Goal: Task Accomplishment & Management: Manage account settings

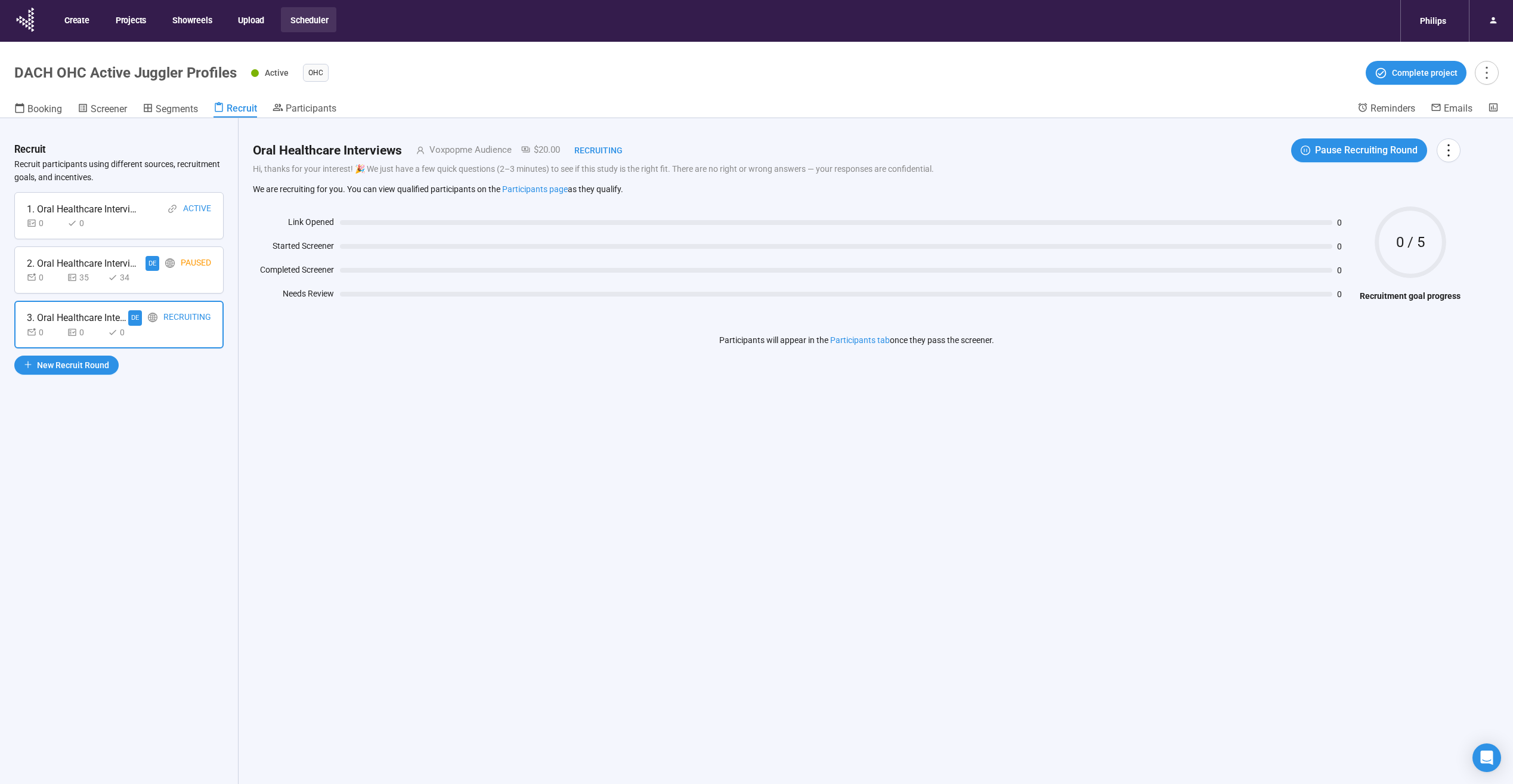
scroll to position [41, 0]
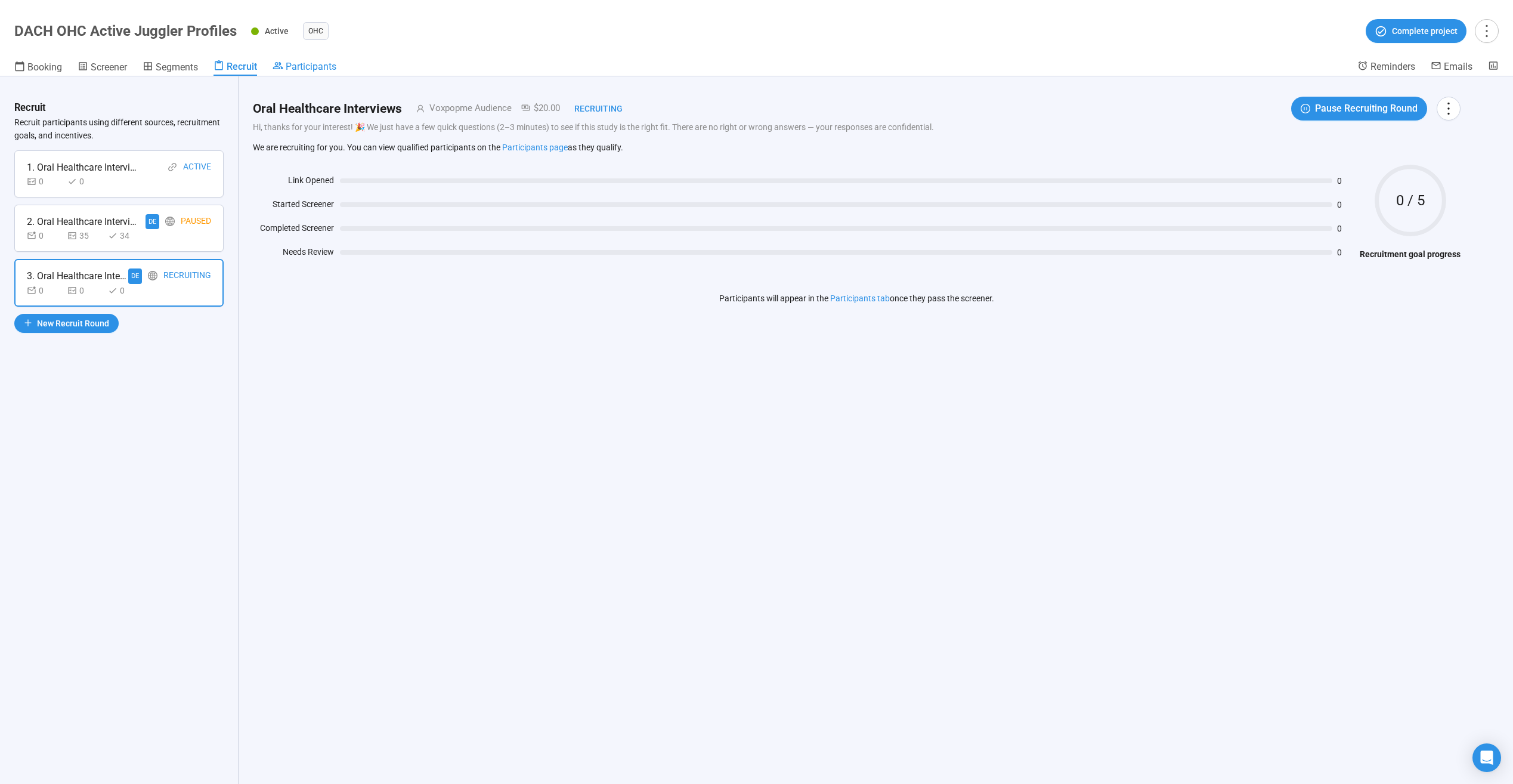
click at [312, 65] on span "Participants" at bounding box center [311, 67] width 51 height 12
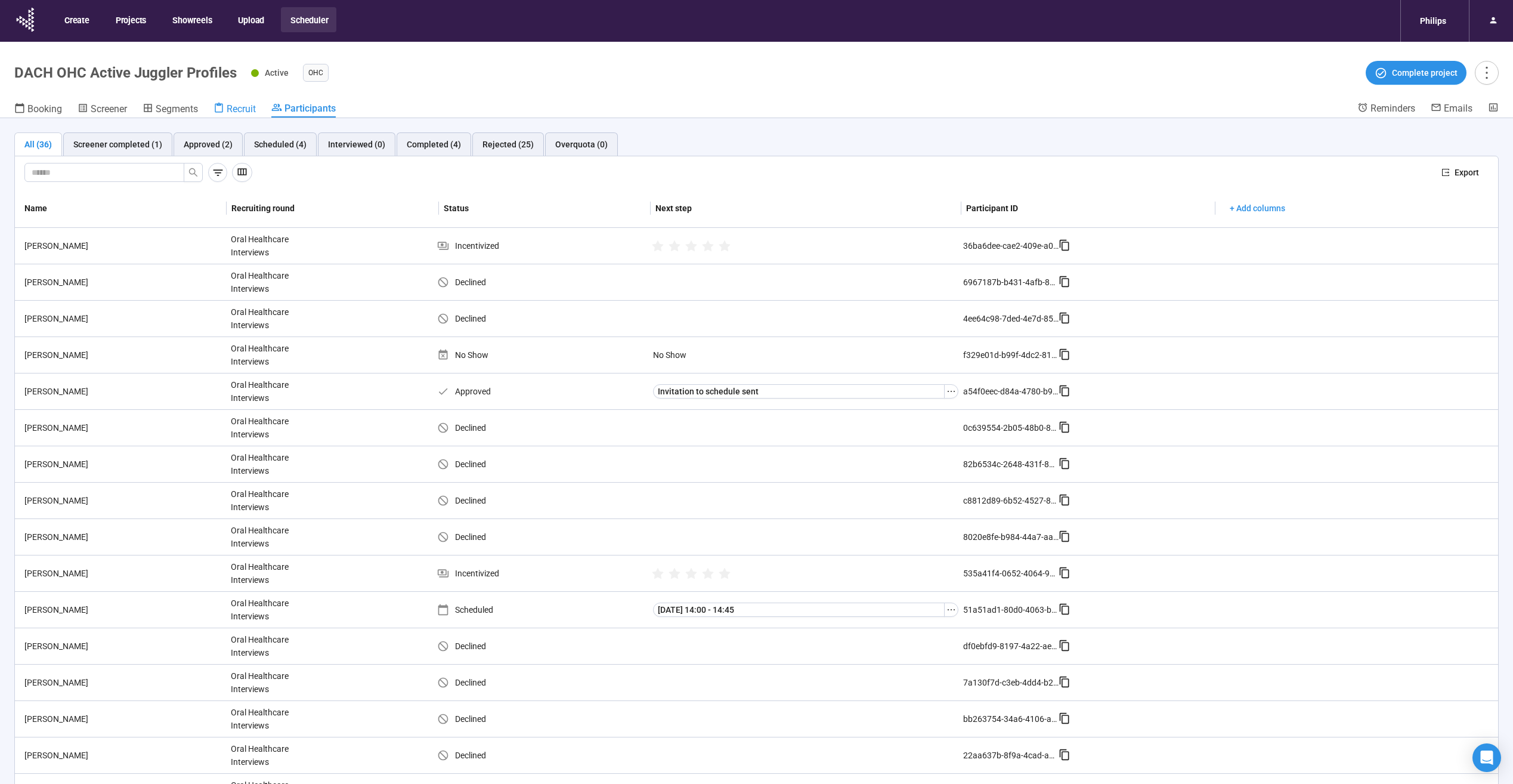
click at [246, 111] on span "Recruit" at bounding box center [241, 109] width 29 height 12
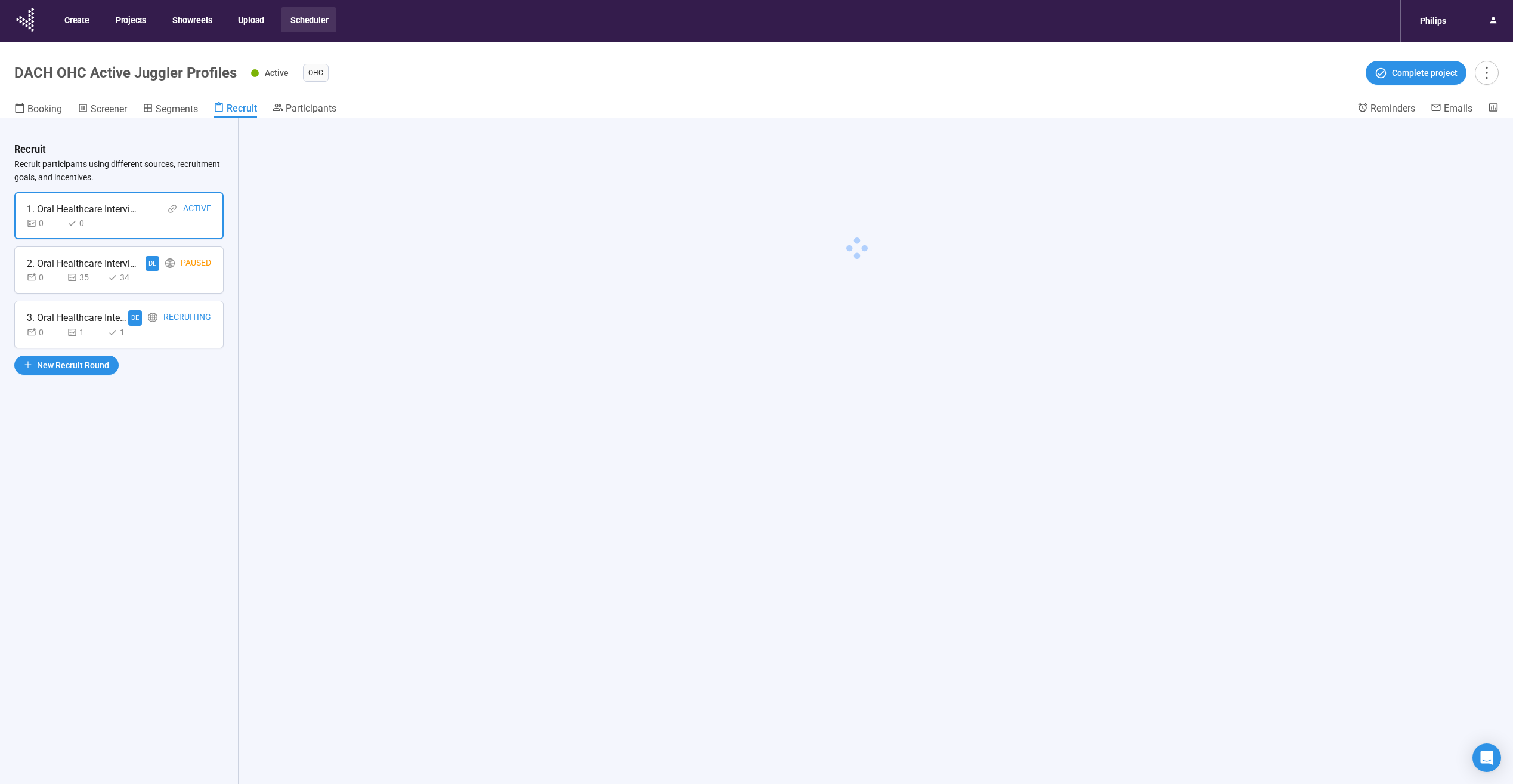
click at [99, 313] on div "3. Oral Healthcare Interviews" at bounding box center [77, 317] width 101 height 14
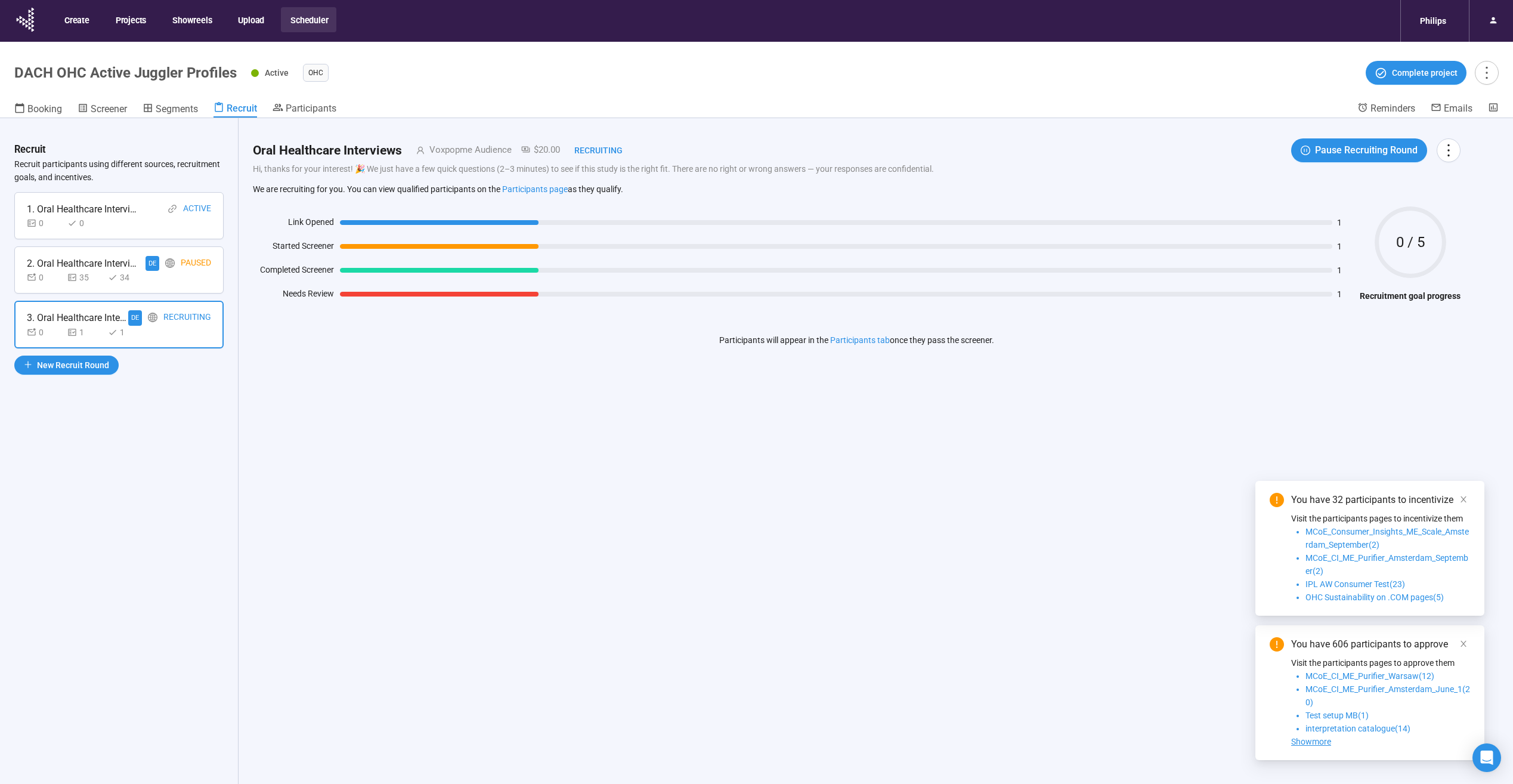
click at [315, 101] on header "DACH OHC Active Juggler Profiles Active OHC Complete project Booking Screener S…" at bounding box center [756, 79] width 1513 height 76
click at [315, 107] on span "Participants" at bounding box center [311, 108] width 51 height 12
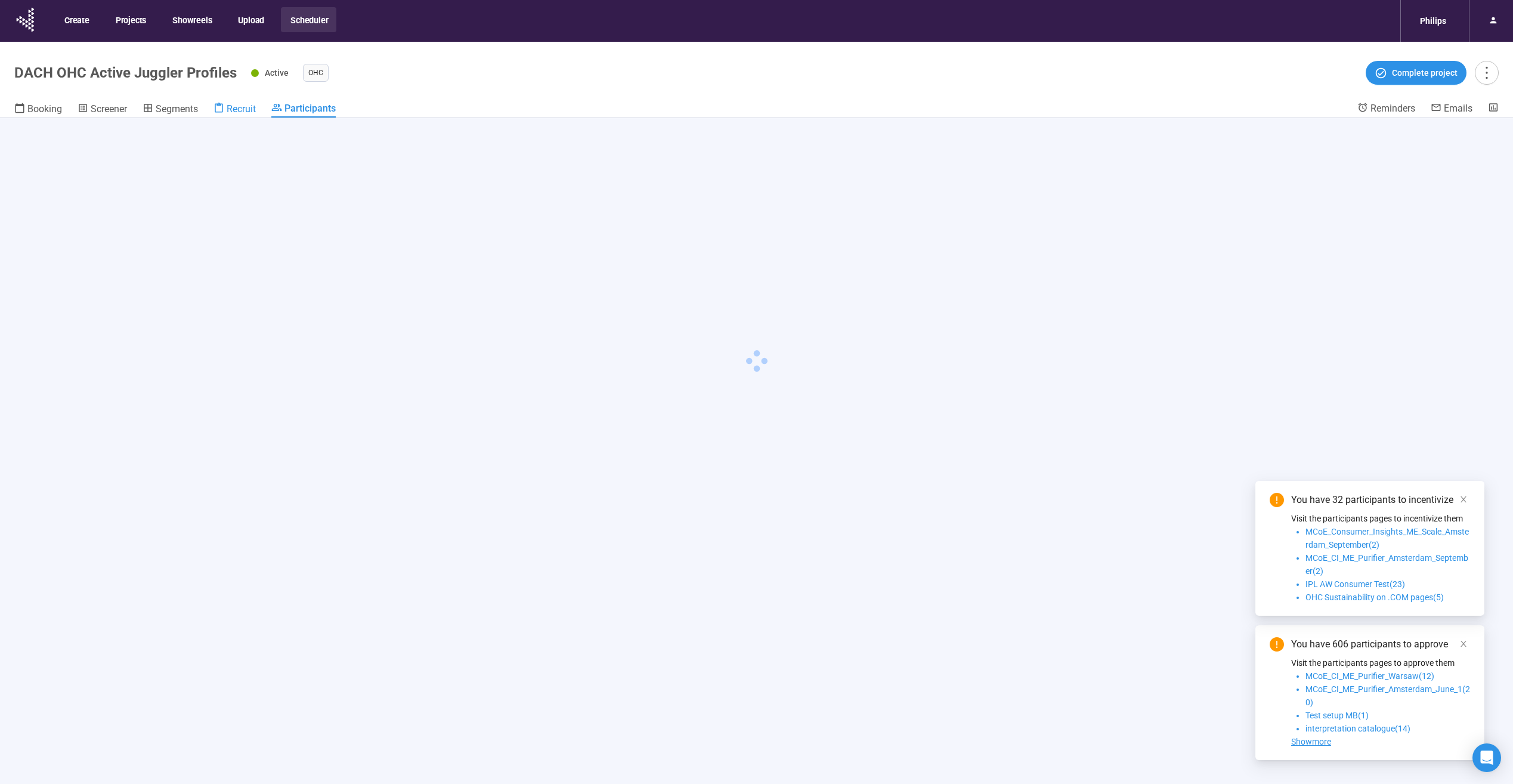
click at [252, 105] on span "Recruit" at bounding box center [241, 109] width 29 height 12
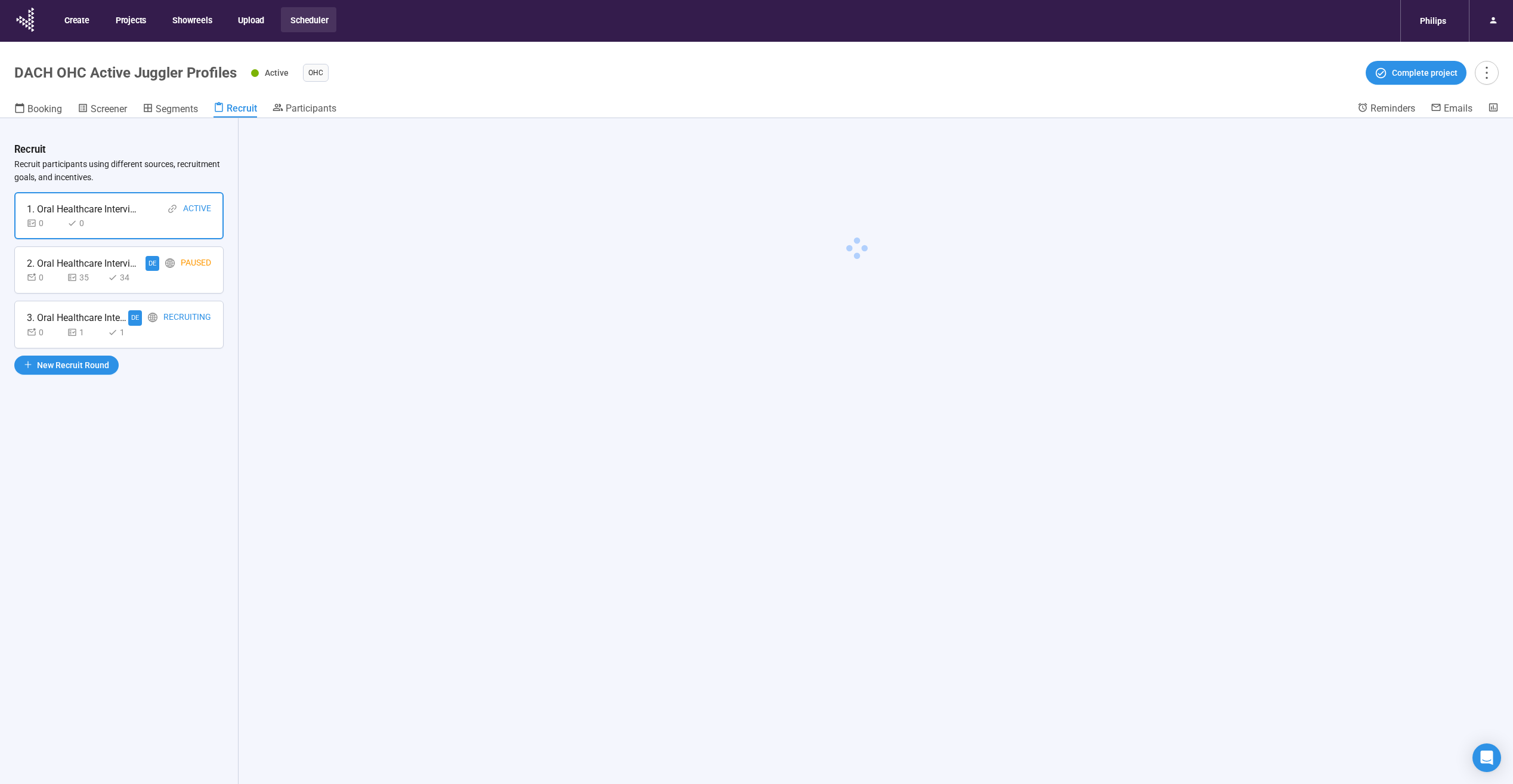
click at [79, 269] on div "2. Oral Healthcare Interviews" at bounding box center [84, 262] width 114 height 14
click at [309, 109] on span "Participants" at bounding box center [311, 108] width 51 height 12
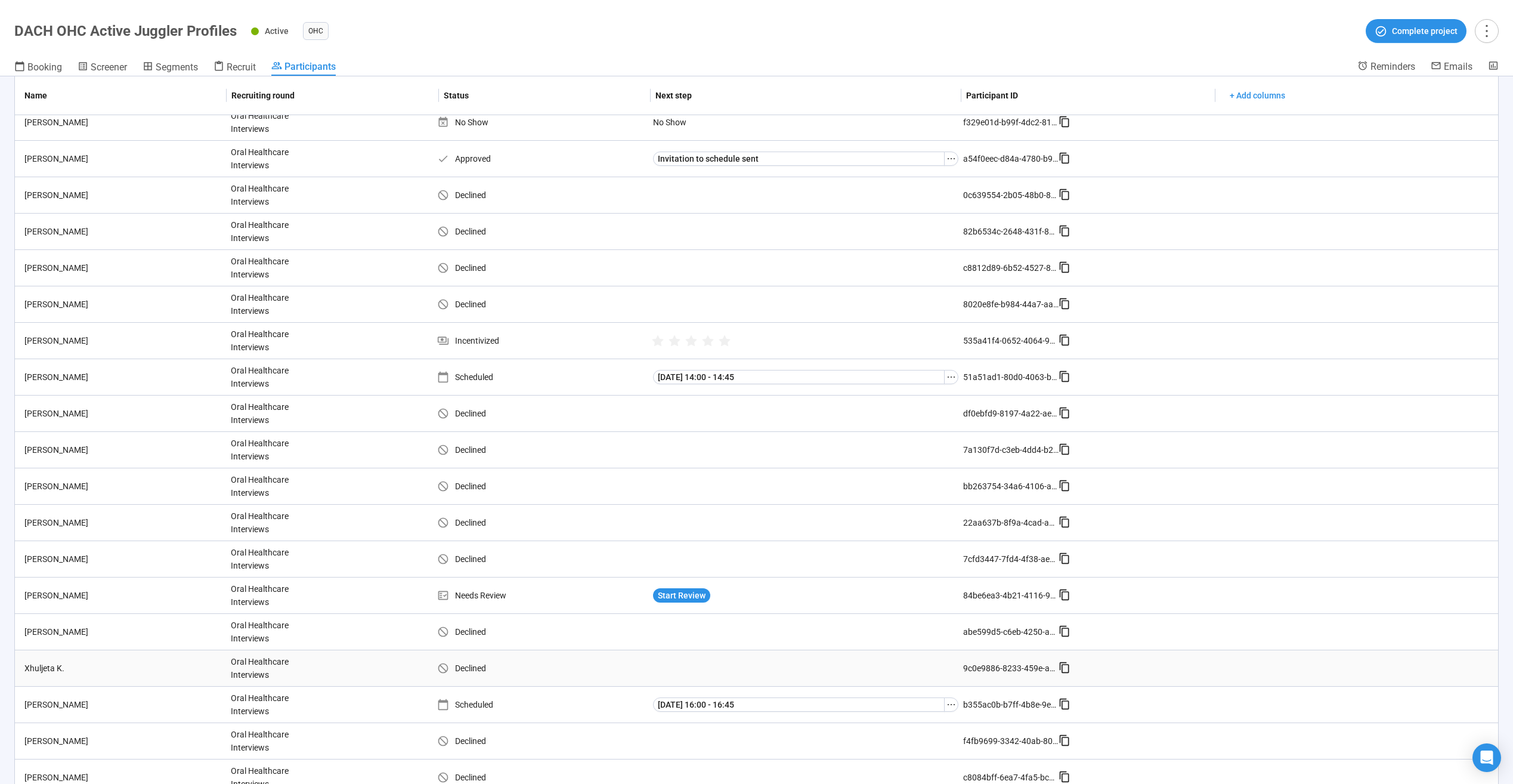
scroll to position [238, 0]
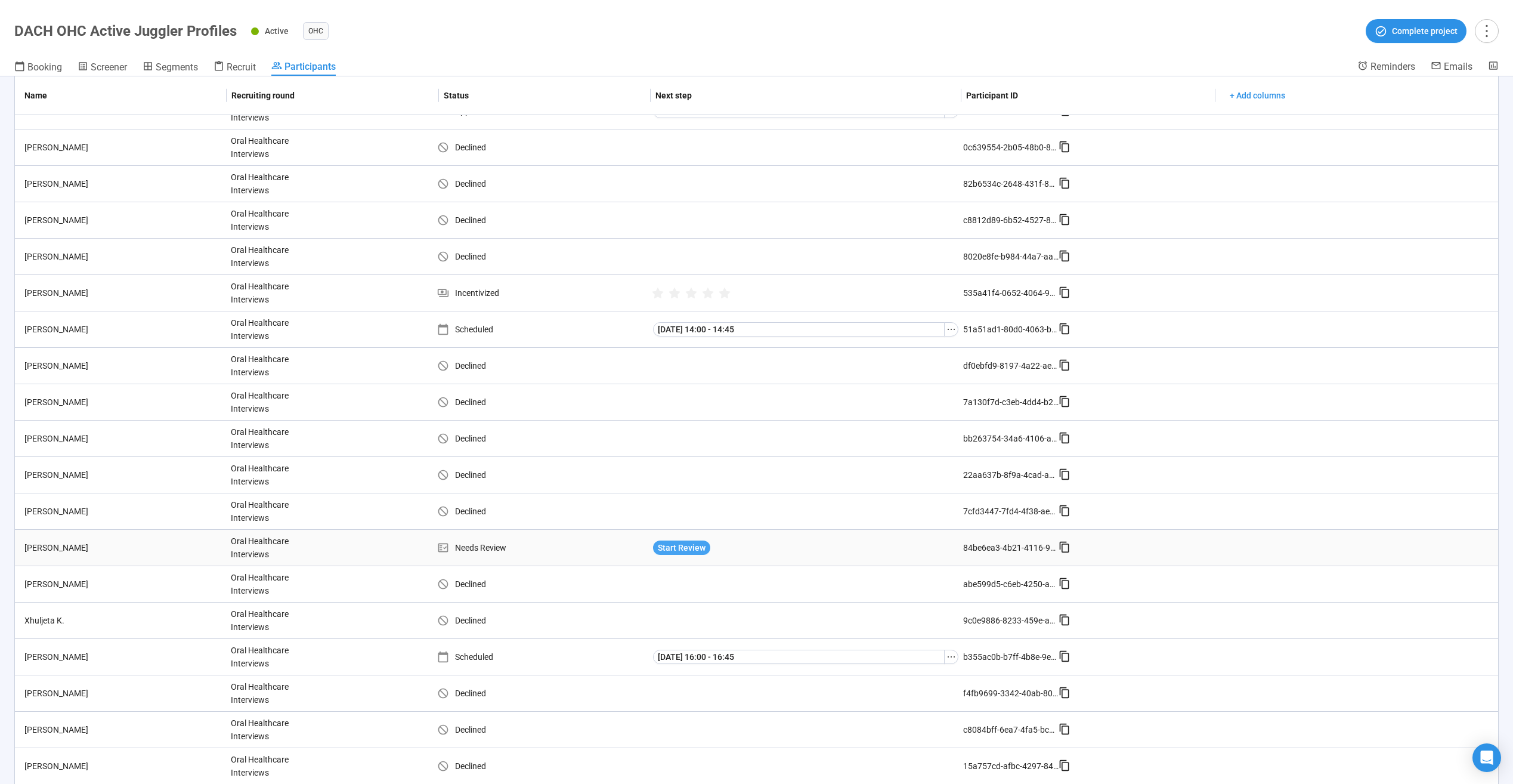
drag, startPoint x: 672, startPoint y: 549, endPoint x: 667, endPoint y: 545, distance: 6.4
click at [672, 549] on span "Start Review" at bounding box center [681, 548] width 47 height 14
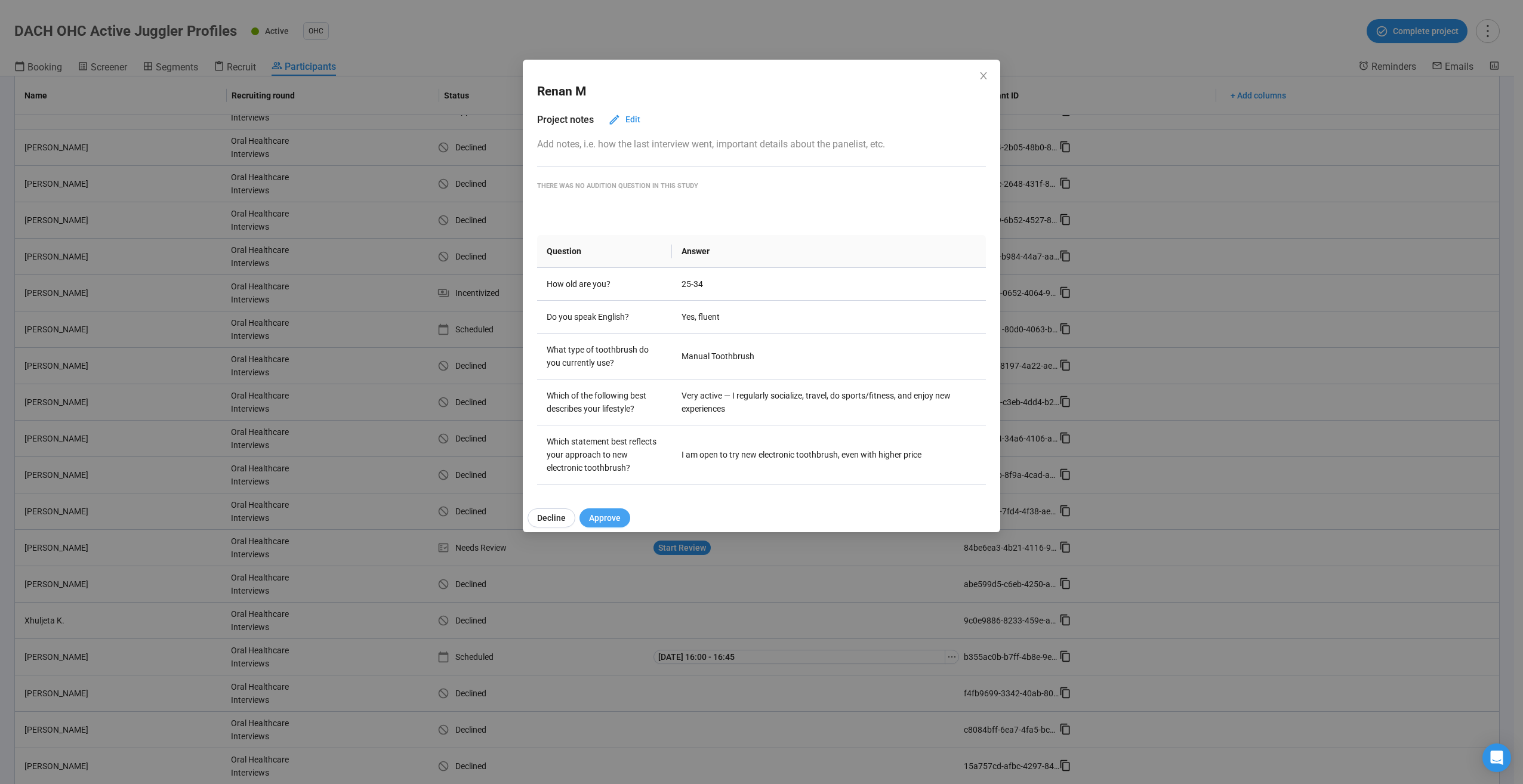
click at [602, 514] on span "Approve" at bounding box center [605, 518] width 32 height 14
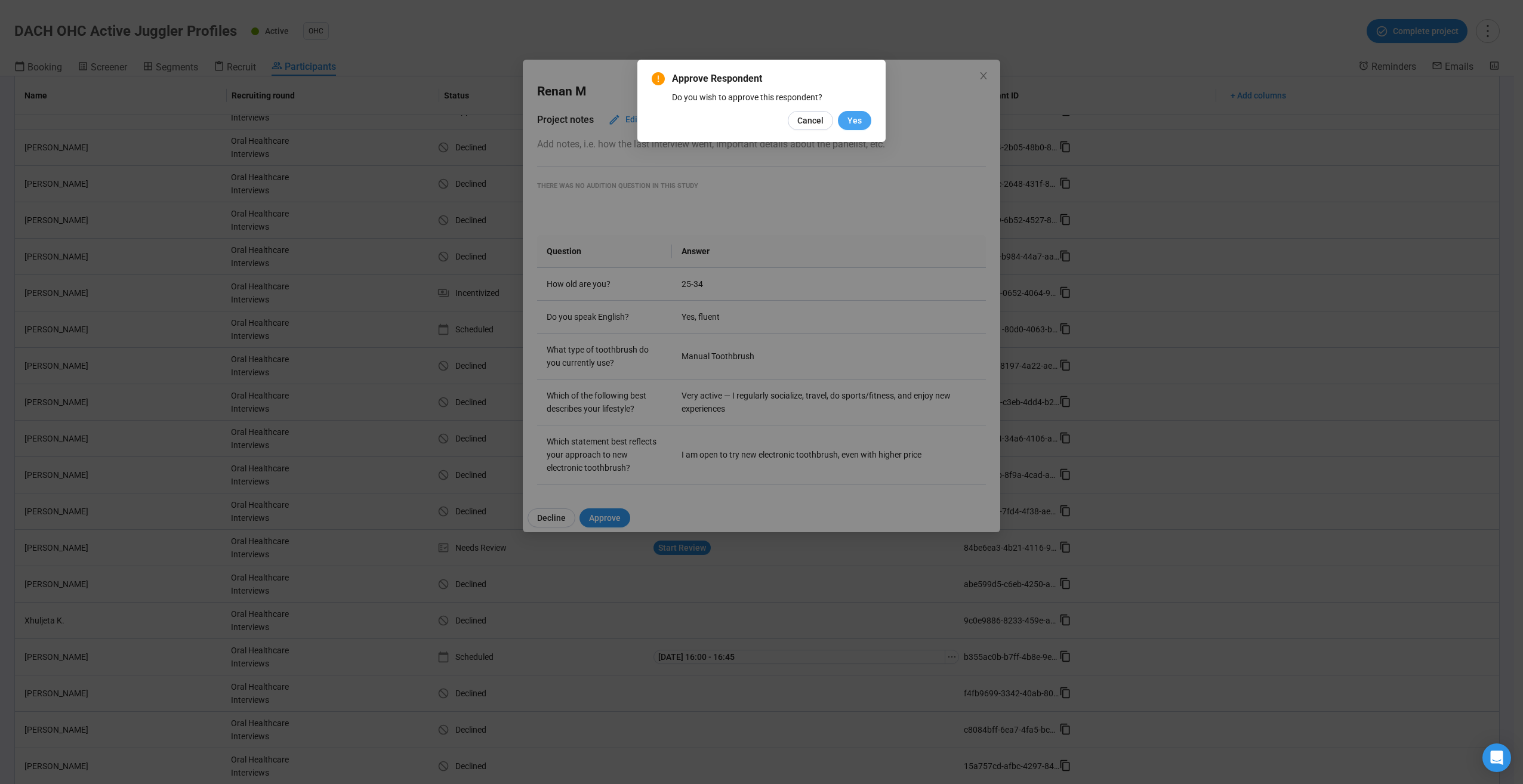
click at [850, 126] on span "Yes" at bounding box center [854, 121] width 14 height 14
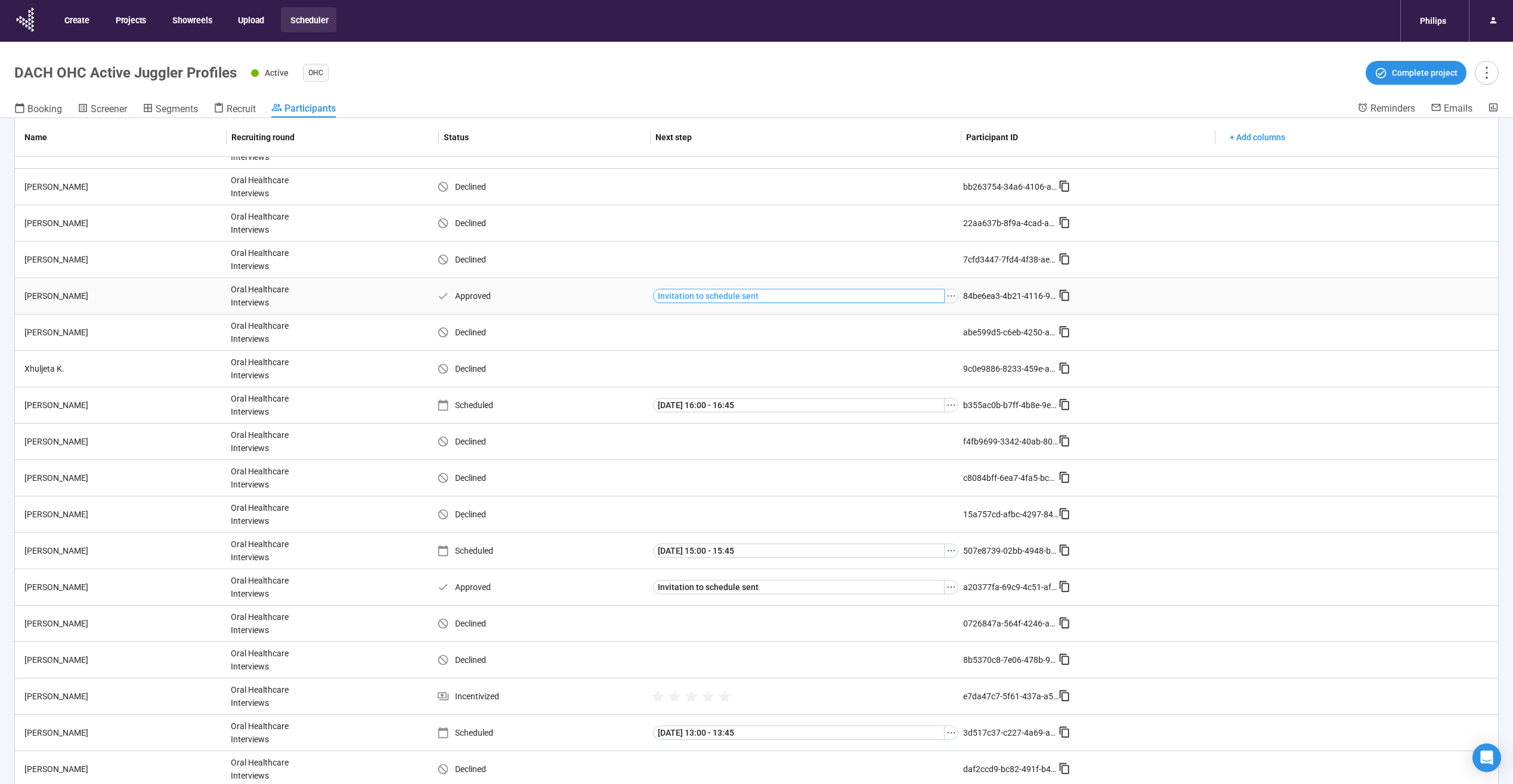
scroll to position [532, 0]
click at [944, 591] on button "button" at bounding box center [951, 586] width 14 height 14
click at [922, 639] on span "Decline participant" at bounding box center [927, 646] width 120 height 14
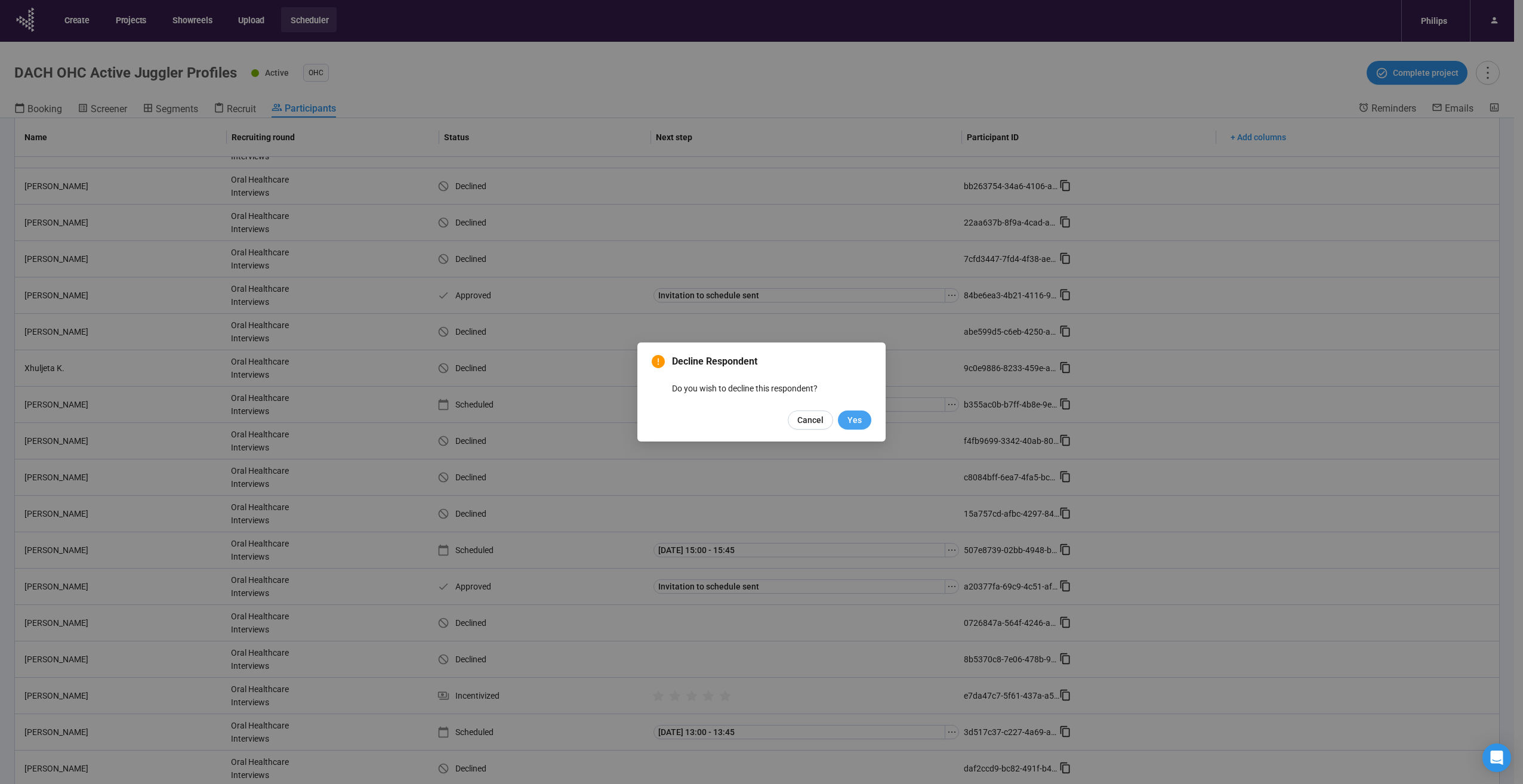
click at [856, 421] on span "Yes" at bounding box center [854, 420] width 14 height 14
